Goal: Task Accomplishment & Management: Use online tool/utility

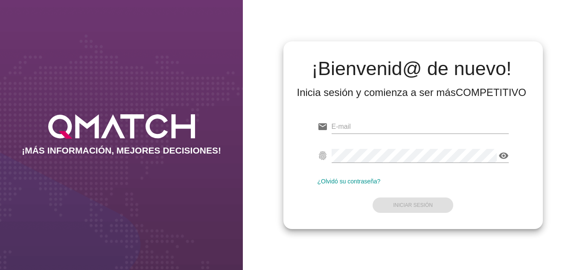
type input "[EMAIL_ADDRESS][DOMAIN_NAME]"
click at [336, 209] on form "email [EMAIL_ADDRESS][DOMAIN_NAME] fingerprint visibility ¿Olvidó su contraseña…" at bounding box center [413, 165] width 191 height 101
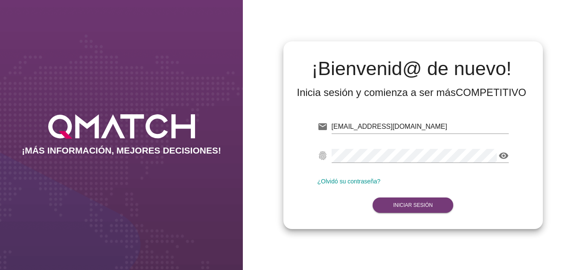
click at [398, 206] on strong "Iniciar Sesión" at bounding box center [413, 205] width 40 height 6
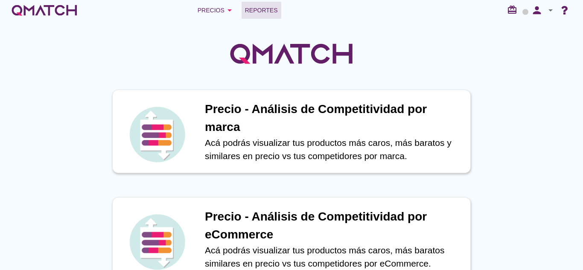
click at [262, 15] on span "Reportes" at bounding box center [261, 10] width 33 height 10
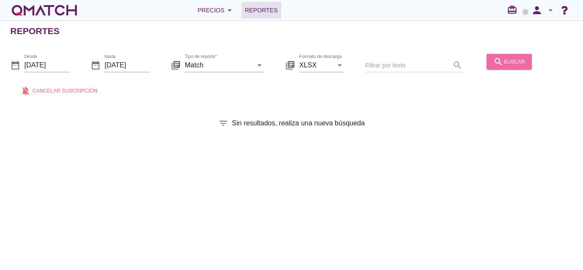
click at [519, 56] on div "search buscar" at bounding box center [510, 61] width 32 height 10
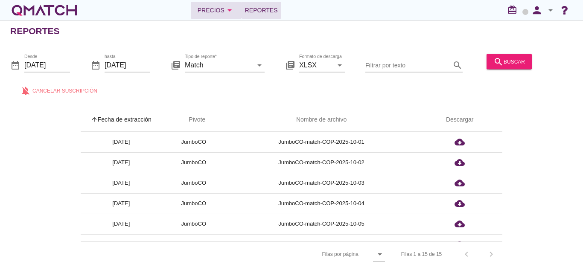
click at [196, 15] on button "Precios arrow_drop_down" at bounding box center [216, 10] width 51 height 17
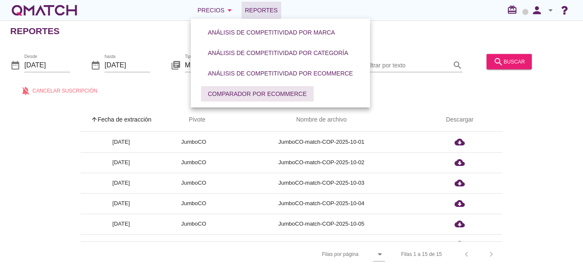
click at [250, 89] on button "Comparador por eCommerce" at bounding box center [257, 93] width 113 height 15
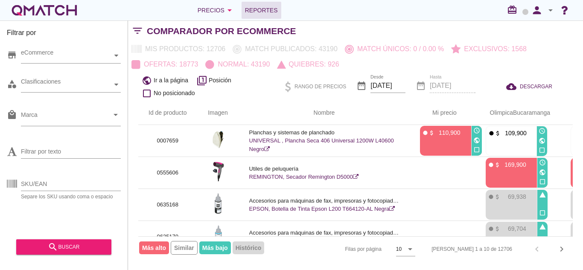
click at [267, 10] on span "Reportes" at bounding box center [261, 10] width 33 height 10
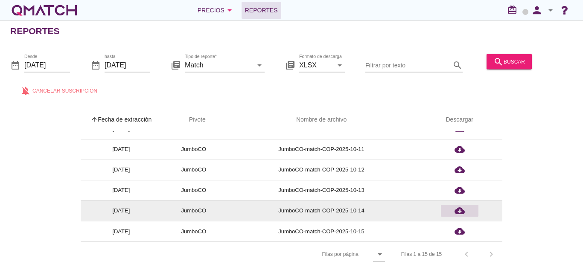
scroll to position [3, 0]
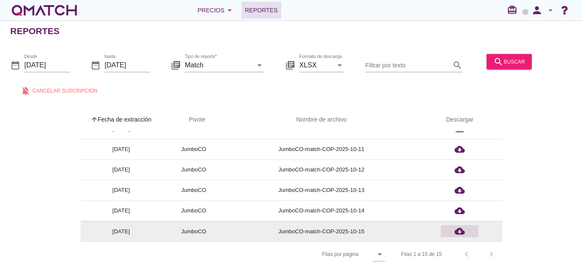
click at [459, 232] on icon "cloud_download" at bounding box center [460, 231] width 10 height 10
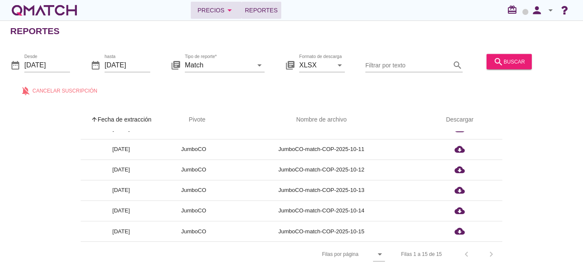
click at [215, 12] on div "Precios arrow_drop_down" at bounding box center [216, 10] width 37 height 10
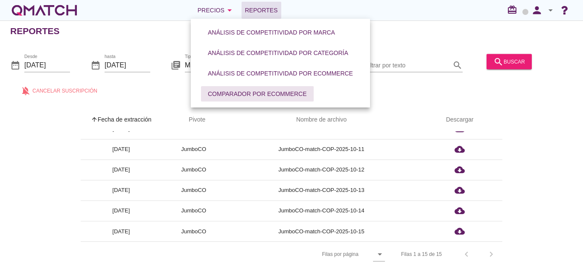
click at [233, 90] on div "Comparador por eCommerce" at bounding box center [257, 94] width 99 height 9
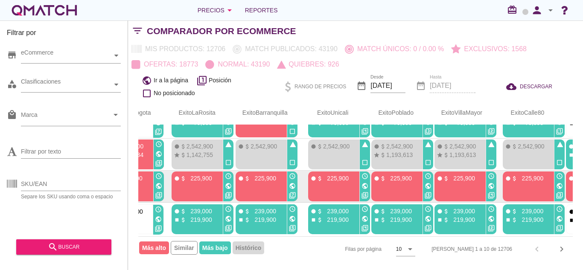
scroll to position [215, 743]
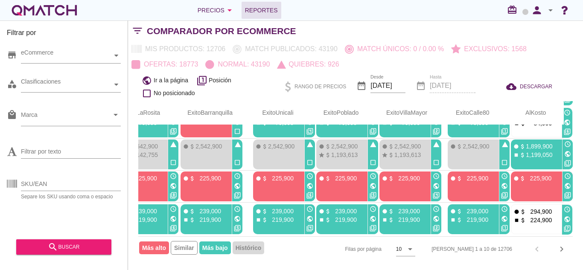
click at [260, 7] on span "Reportes" at bounding box center [261, 10] width 33 height 10
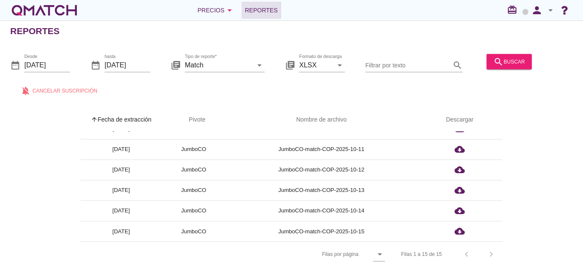
scroll to position [3, 0]
